Goal: Book appointment/travel/reservation

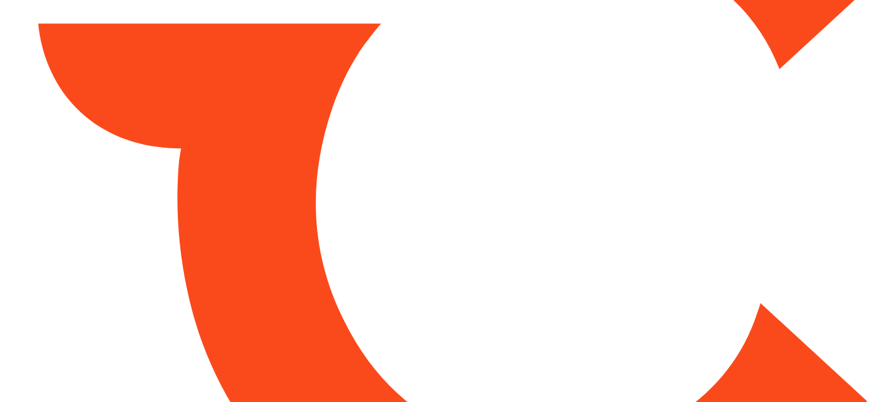
type input "*****"
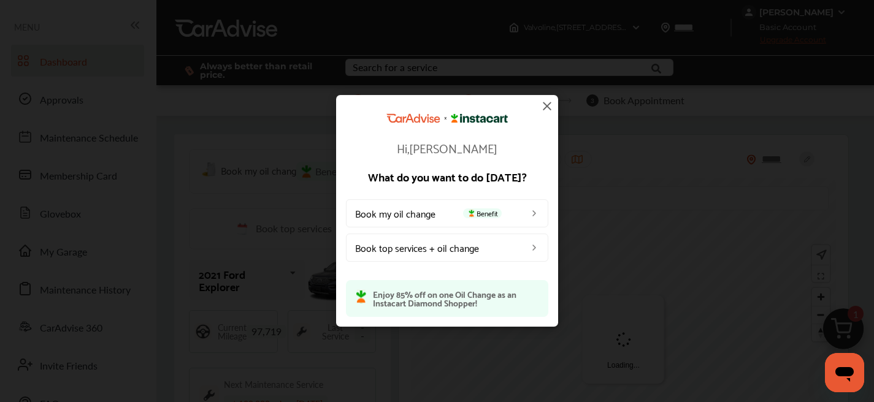
click at [538, 113] on div "Hi, [PERSON_NAME] What do you want to do [DATE]? Book my oil change Benefit Boo…" at bounding box center [447, 215] width 202 height 204
click at [545, 112] on img at bounding box center [547, 106] width 15 height 15
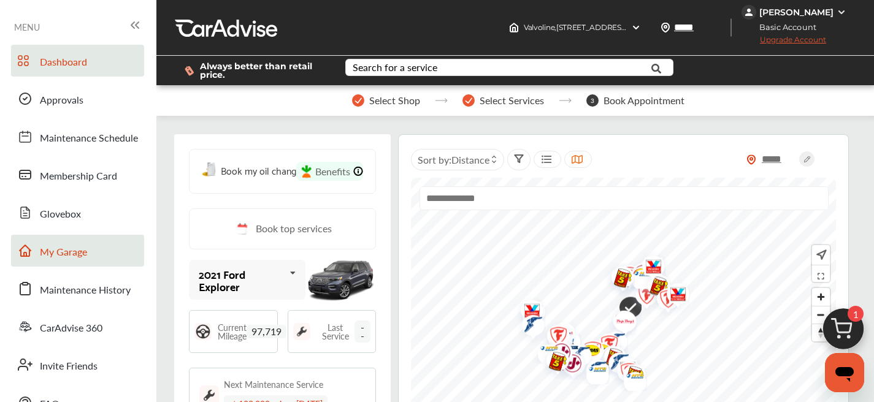
click at [84, 256] on span "My Garage" at bounding box center [63, 253] width 47 height 16
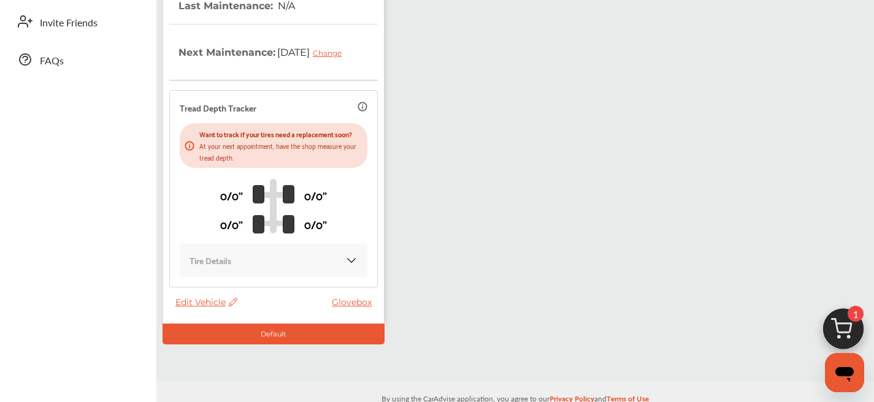
scroll to position [379, 0]
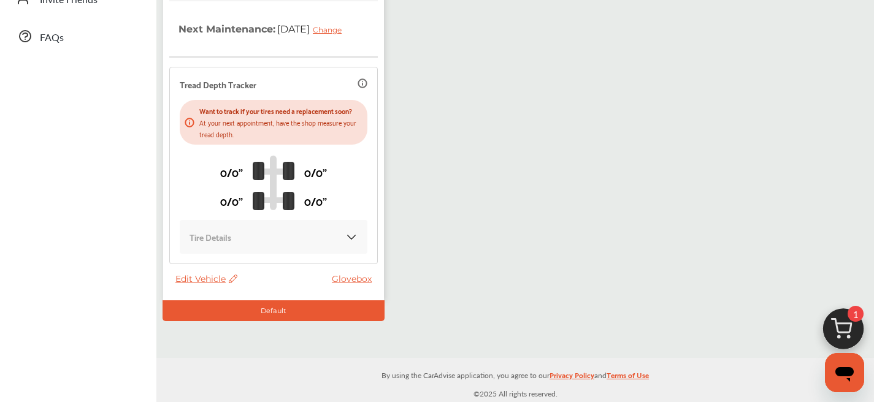
click at [211, 279] on span "Edit Vehicle" at bounding box center [206, 279] width 62 height 11
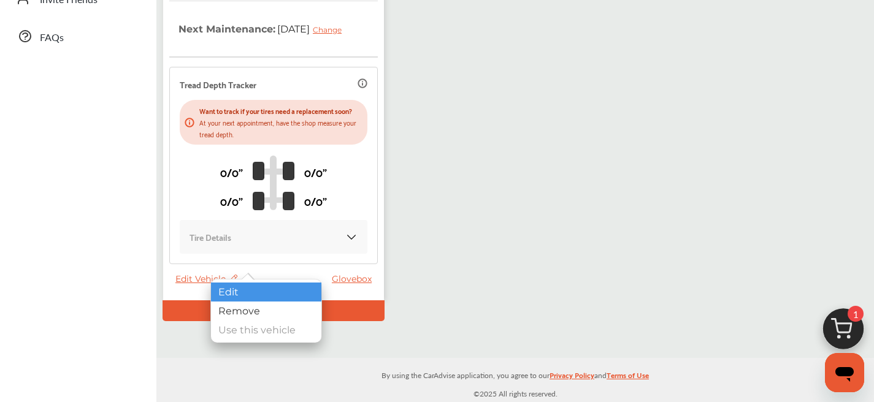
click at [245, 299] on div "Edit" at bounding box center [266, 292] width 110 height 19
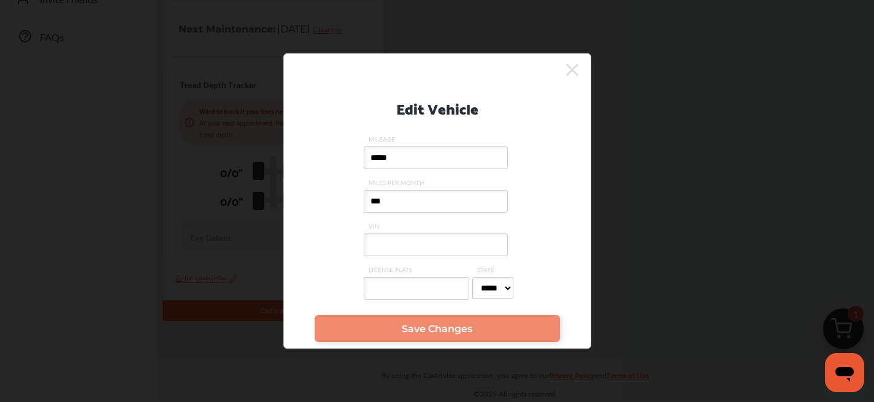
click at [411, 247] on input "VIN" at bounding box center [436, 245] width 144 height 23
paste input "**********"
type input "**********"
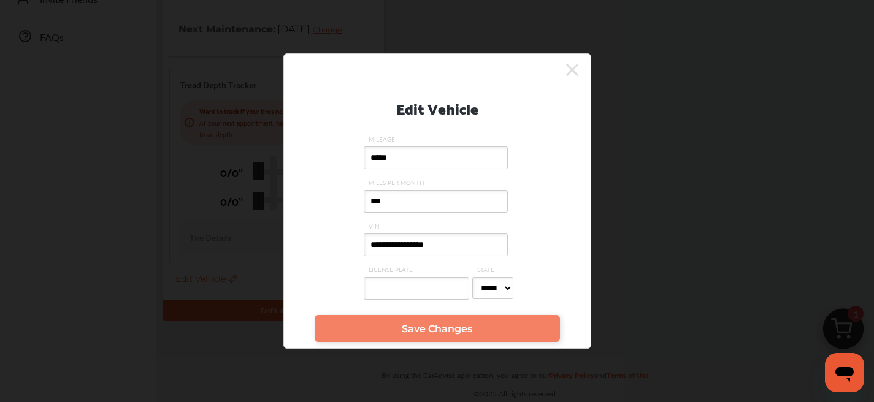
click at [405, 334] on span "Save Changes" at bounding box center [437, 329] width 71 height 12
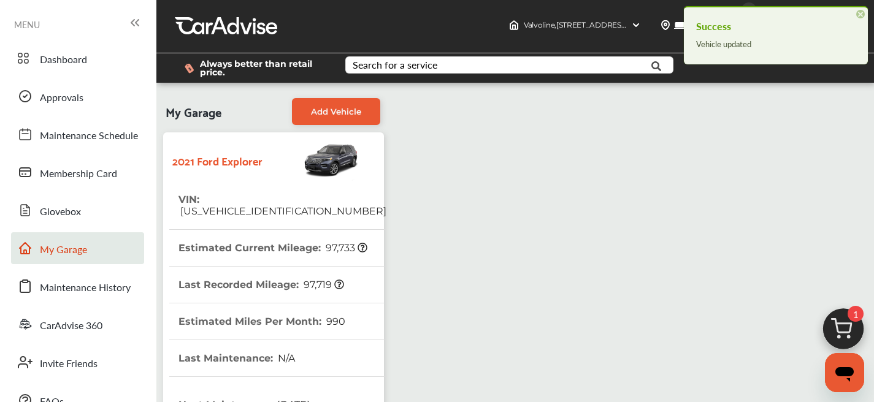
scroll to position [0, 0]
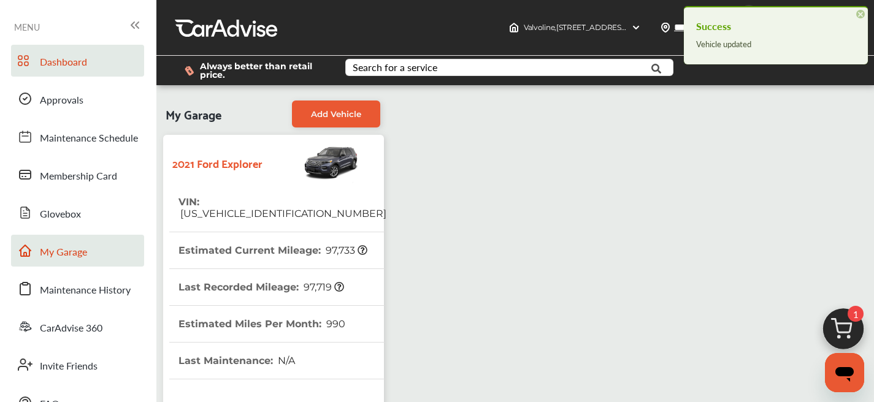
click at [87, 75] on link "Dashboard" at bounding box center [77, 61] width 133 height 32
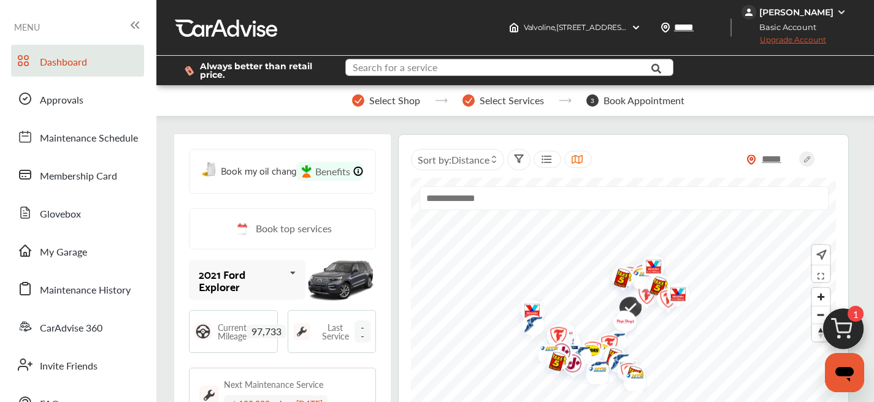
click at [454, 72] on input "text" at bounding box center [501, 68] width 308 height 19
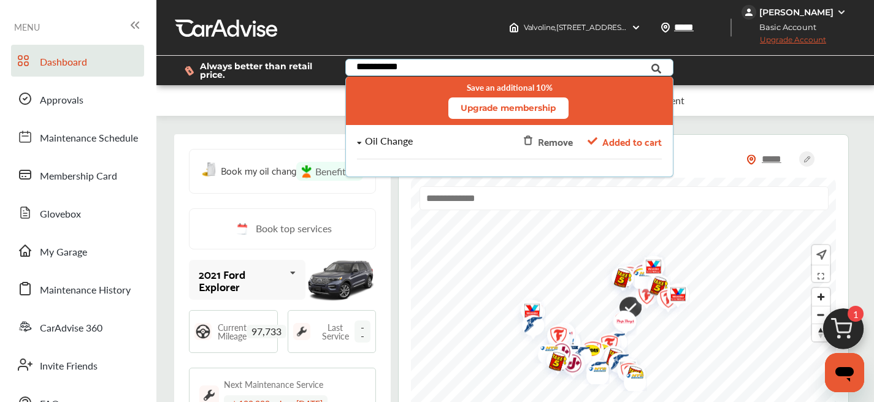
type input "**********"
click at [445, 144] on div "Oil Change" at bounding box center [443, 141] width 173 height 10
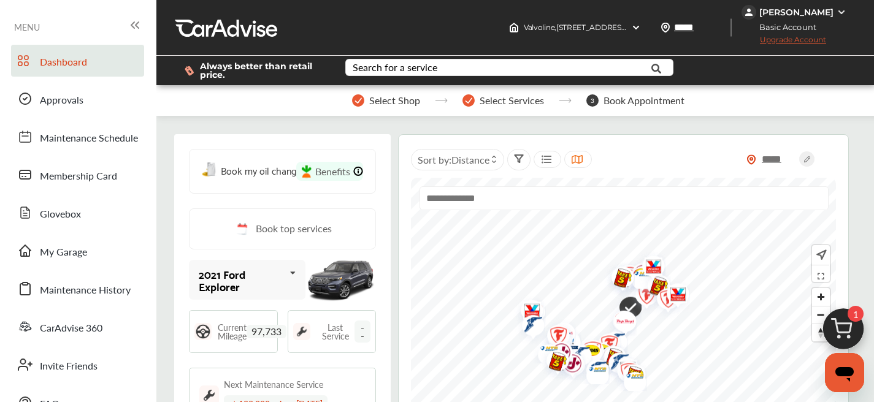
click at [520, 193] on input "text" at bounding box center [623, 198] width 409 height 24
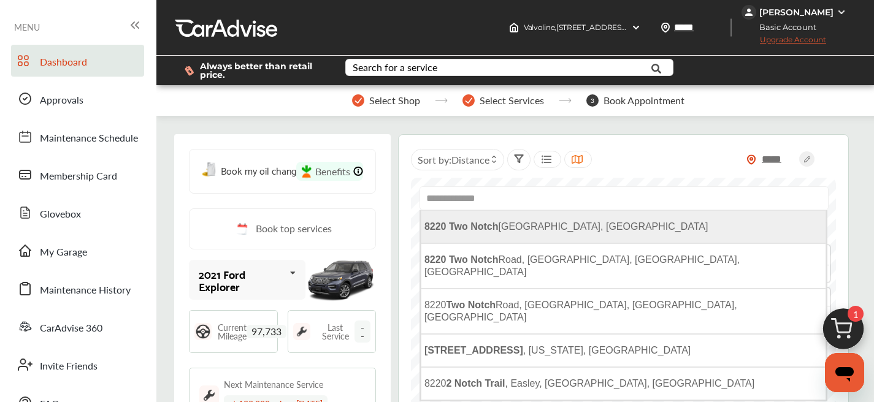
click at [505, 216] on li "[STREET_ADDRESS]" at bounding box center [623, 226] width 405 height 33
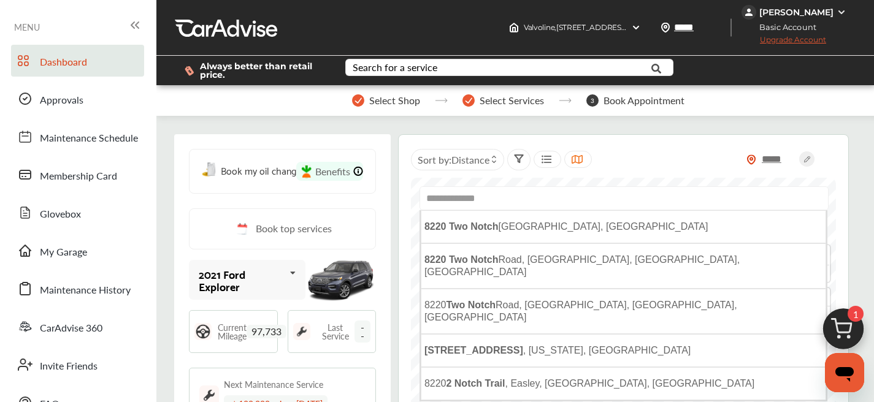
type input "**********"
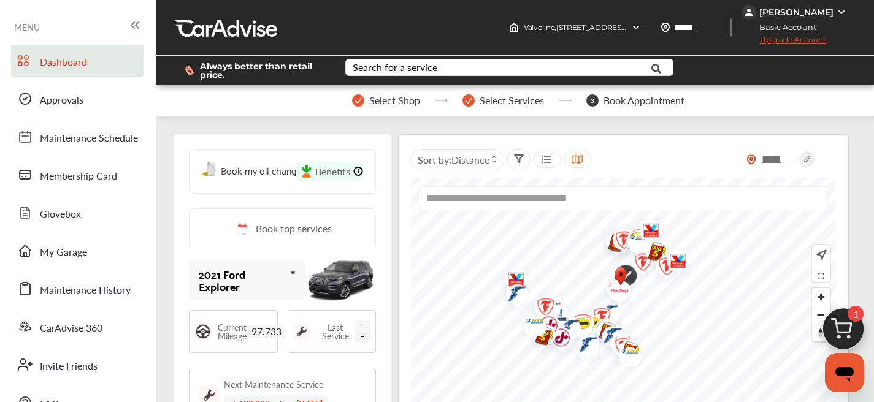
click at [540, 156] on icon at bounding box center [546, 160] width 12 height 10
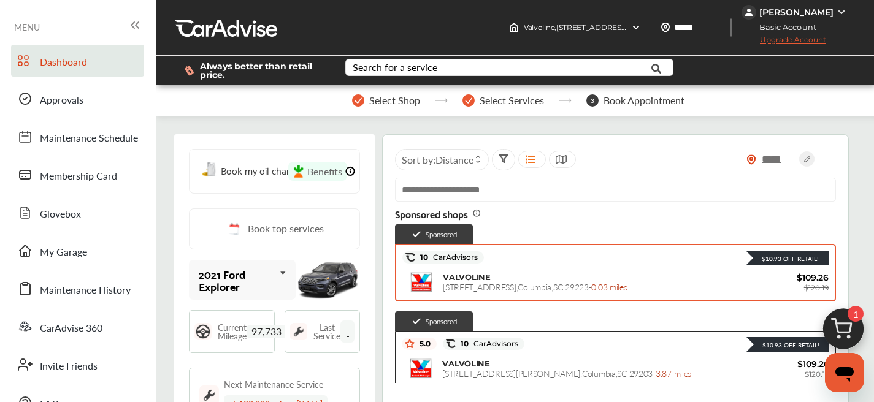
click at [464, 279] on span "VALVOLINE" at bounding box center [467, 277] width 48 height 10
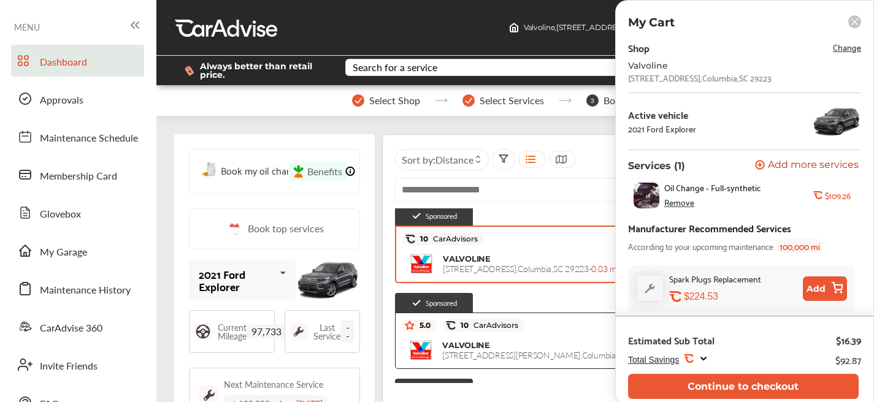
scroll to position [117, 0]
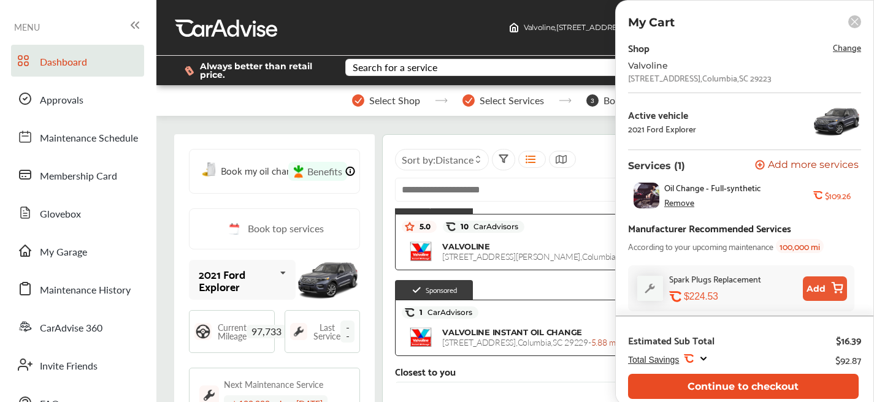
click at [728, 381] on button "Continue to checkout" at bounding box center [743, 386] width 231 height 25
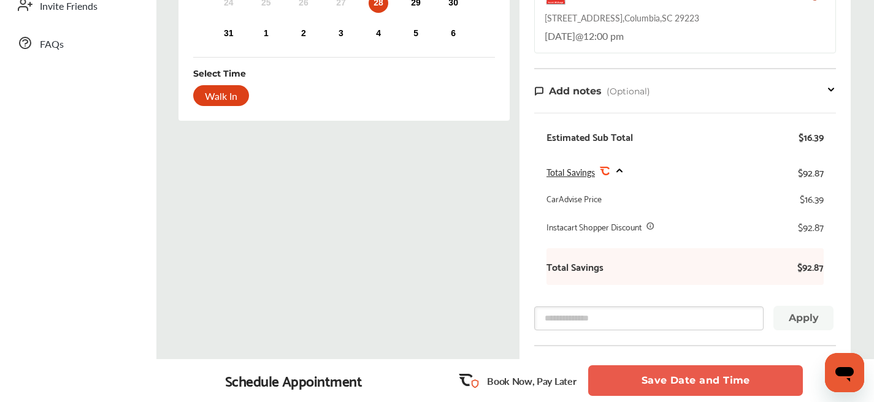
scroll to position [422, 0]
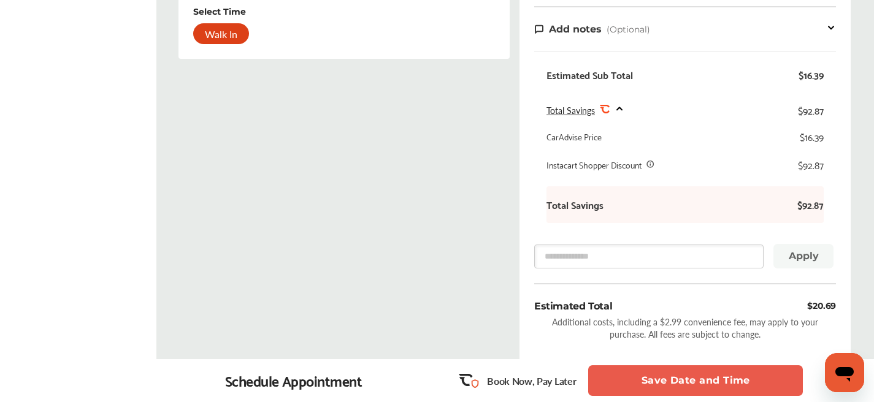
click at [713, 387] on button "Save Date and Time" at bounding box center [695, 381] width 215 height 31
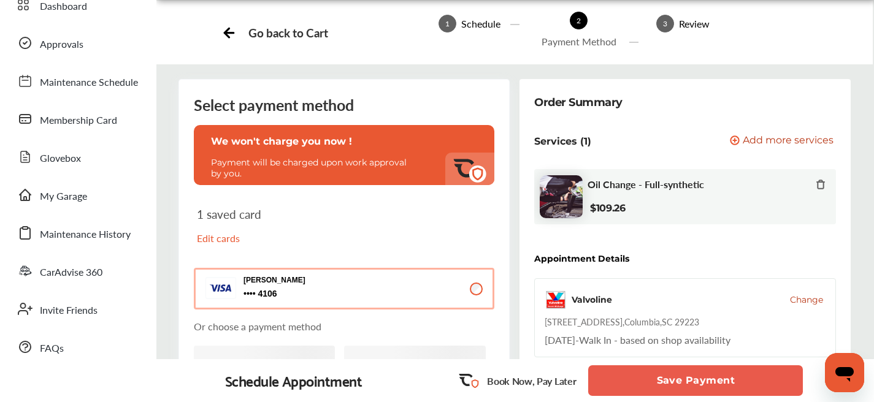
scroll to position [106, 0]
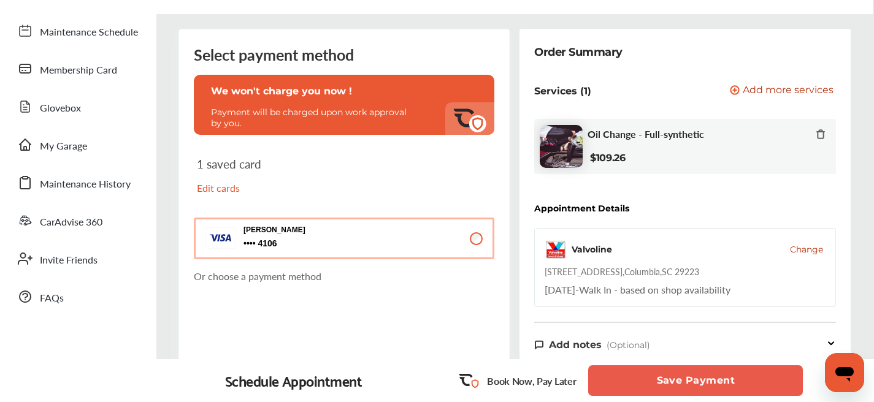
click at [745, 387] on button "Save Payment" at bounding box center [695, 381] width 215 height 31
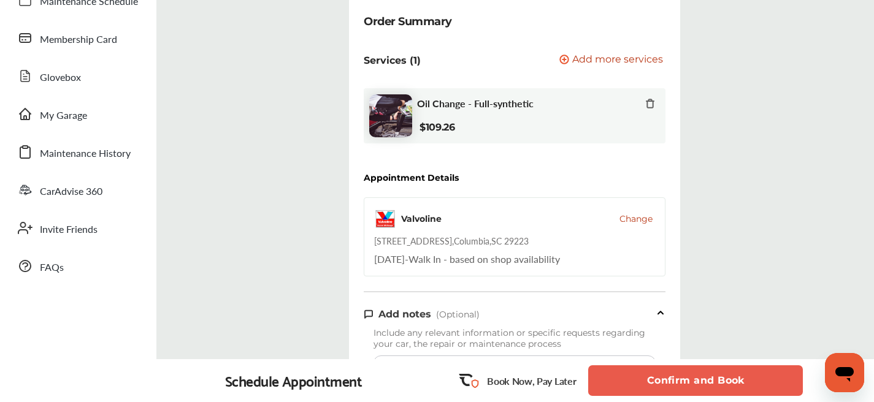
scroll to position [146, 0]
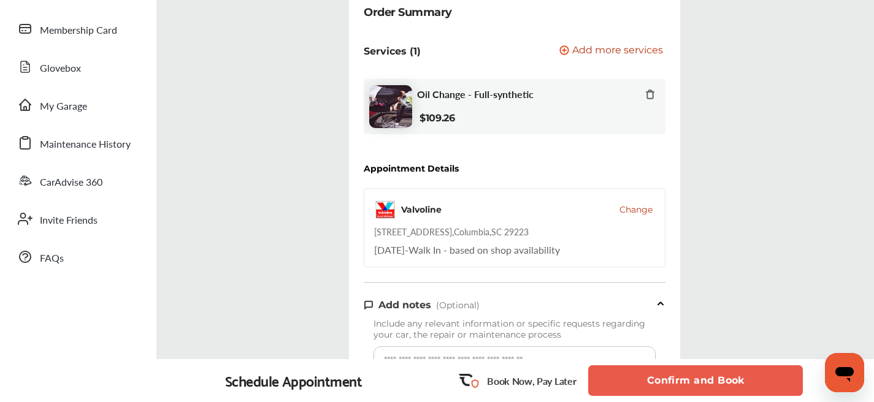
click at [657, 378] on button "Confirm and Book" at bounding box center [695, 381] width 215 height 31
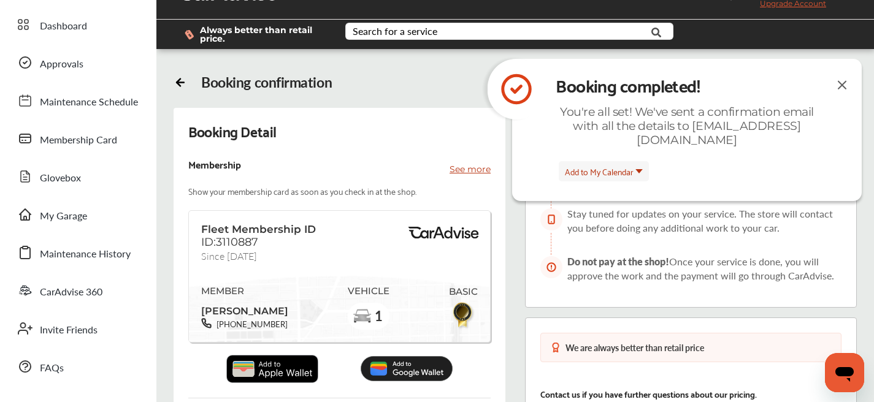
scroll to position [42, 0]
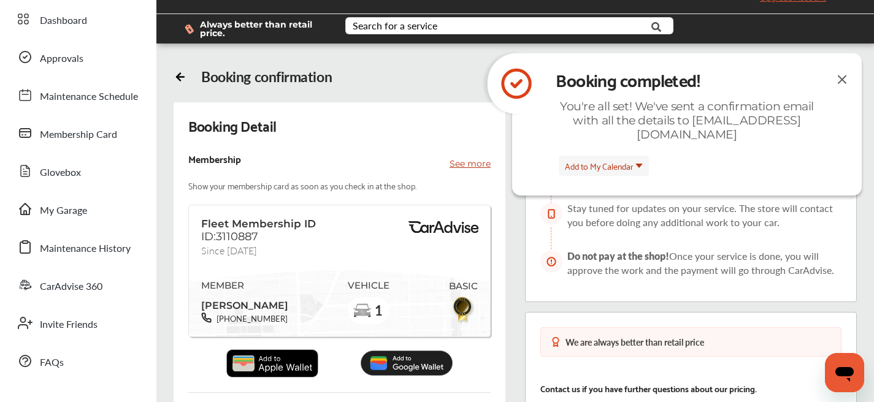
click at [840, 79] on img at bounding box center [842, 79] width 15 height 15
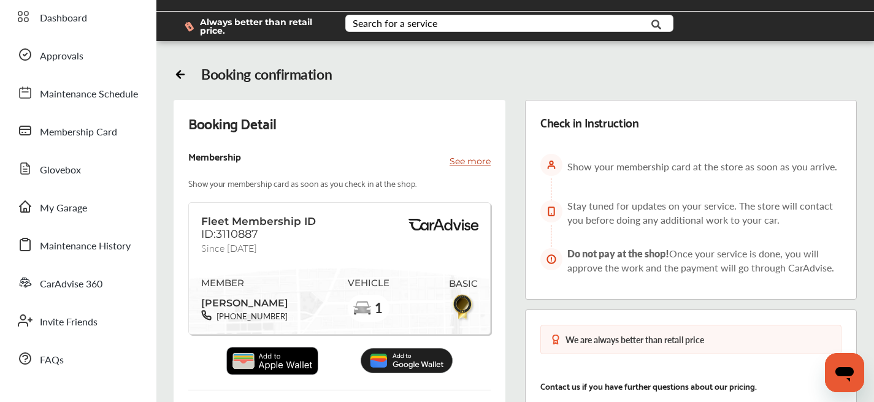
scroll to position [0, 0]
